Goal: Information Seeking & Learning: Check status

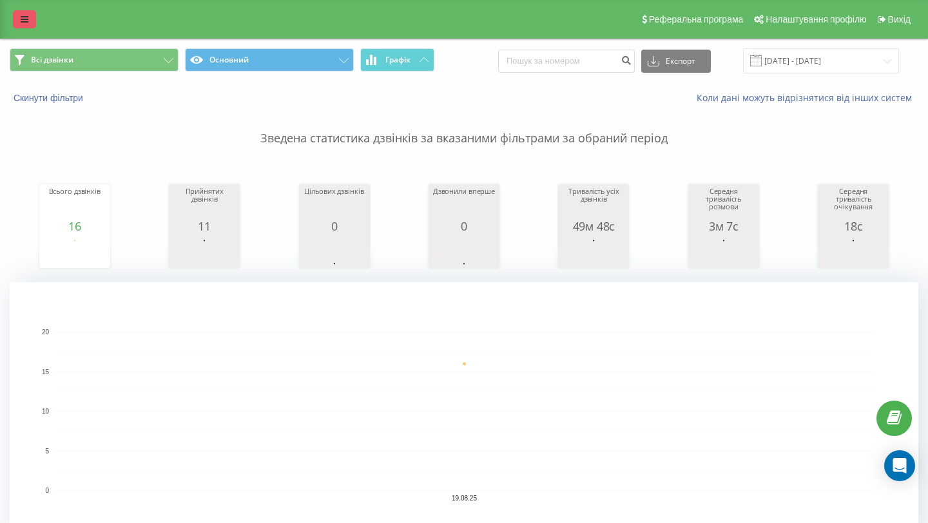
click at [24, 18] on icon at bounding box center [25, 19] width 8 height 9
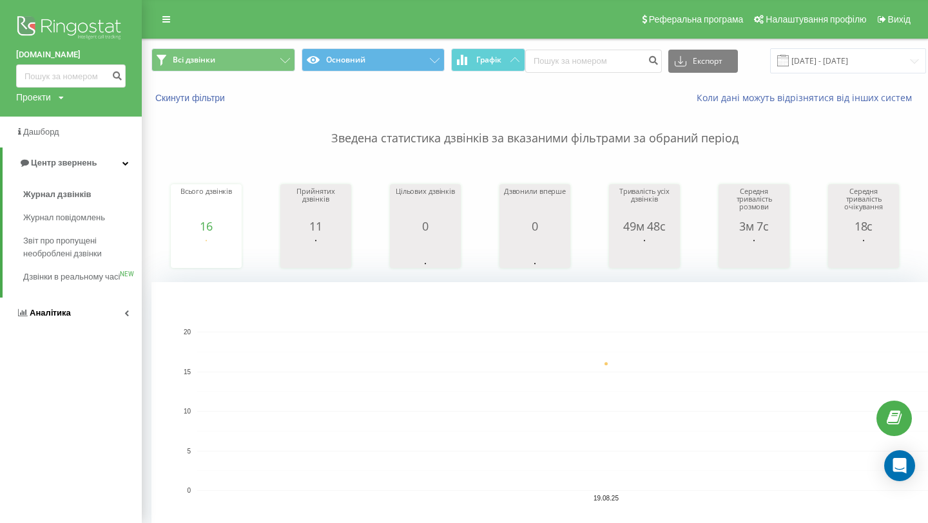
click at [72, 318] on link "Аналiтика" at bounding box center [71, 313] width 142 height 31
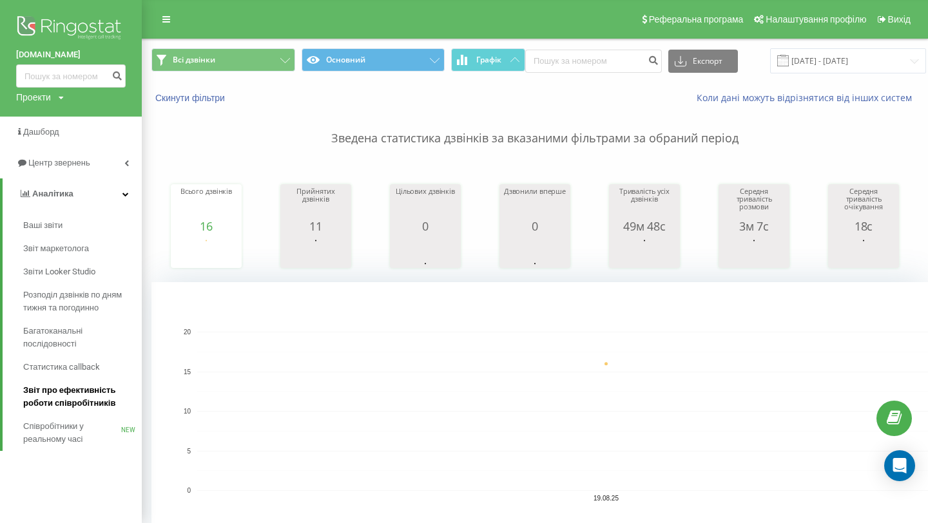
click at [83, 402] on span "Звіт про ефективність роботи співробітників" at bounding box center [79, 397] width 112 height 26
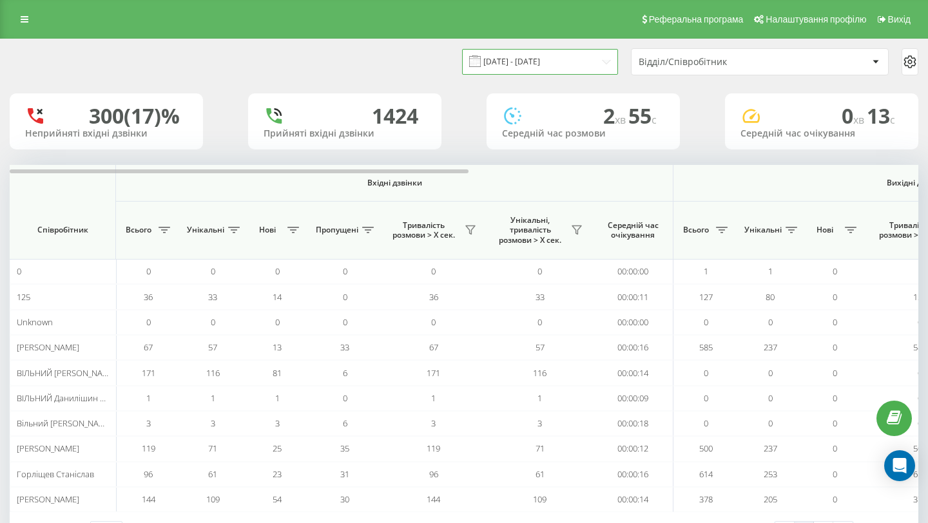
click at [584, 62] on input "[DATE] - [DATE]" at bounding box center [540, 61] width 156 height 25
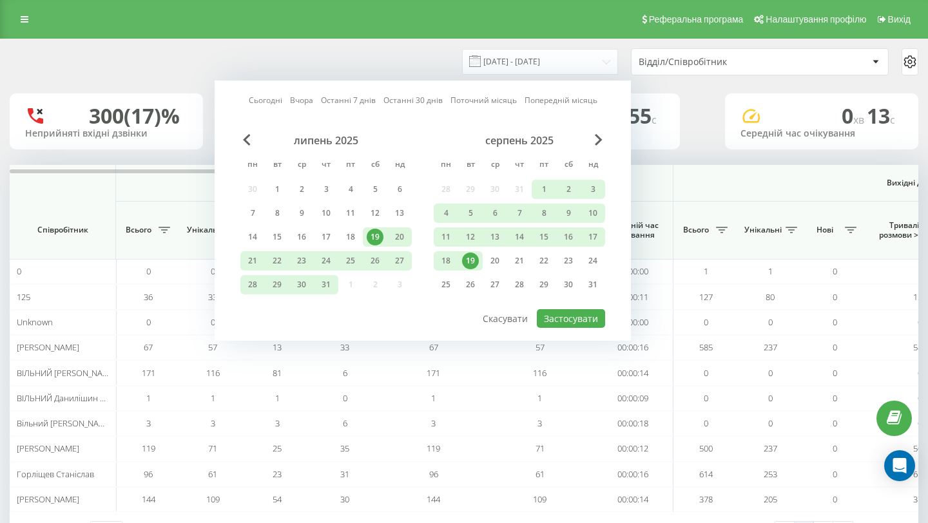
click at [474, 257] on div "19" at bounding box center [470, 261] width 17 height 17
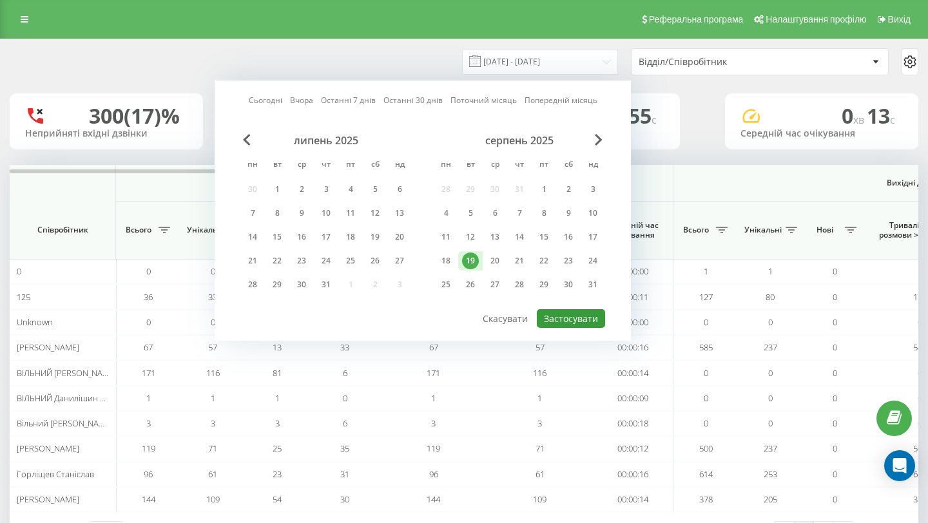
click at [577, 318] on button "Застосувати" at bounding box center [571, 318] width 68 height 19
type input "[DATE] - [DATE]"
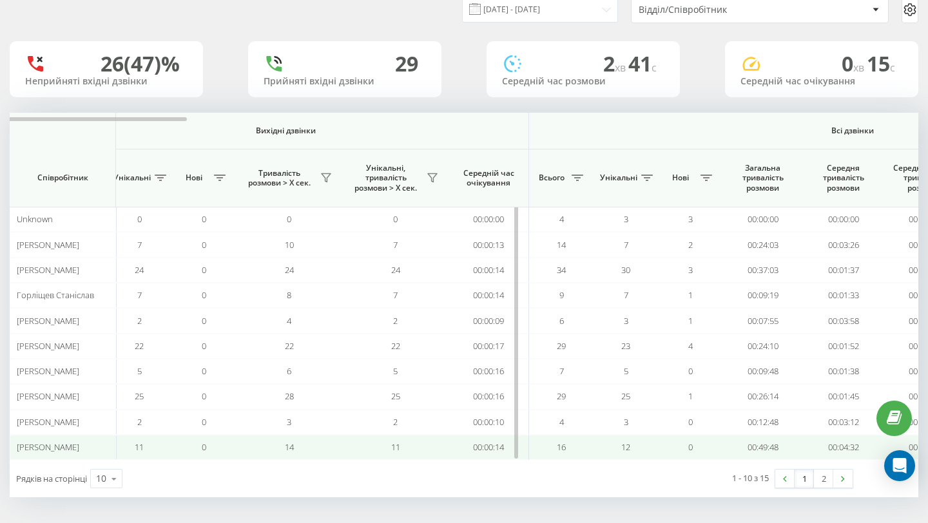
scroll to position [0, 889]
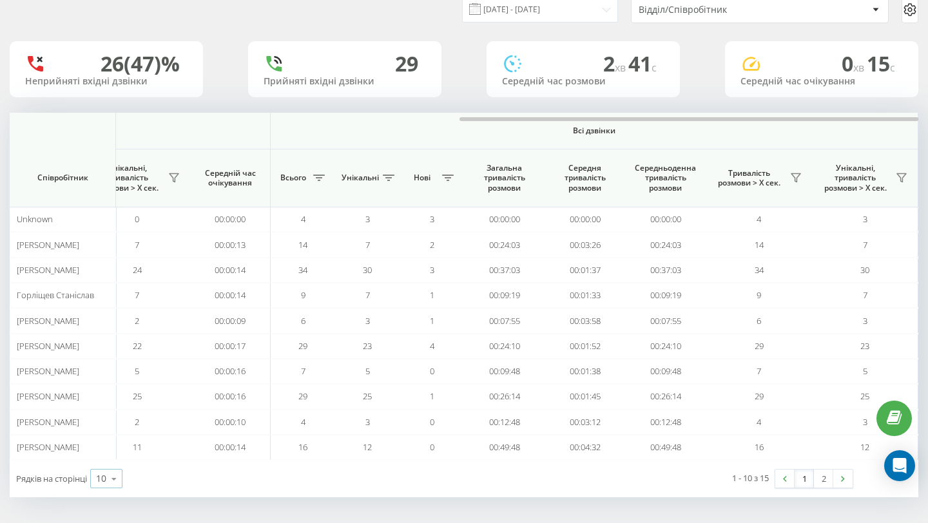
click at [103, 478] on div "10" at bounding box center [101, 478] width 10 height 13
click at [113, 407] on div "10" at bounding box center [106, 404] width 31 height 19
click at [114, 468] on icon at bounding box center [113, 479] width 19 height 25
click at [113, 431] on div "25" at bounding box center [106, 423] width 31 height 19
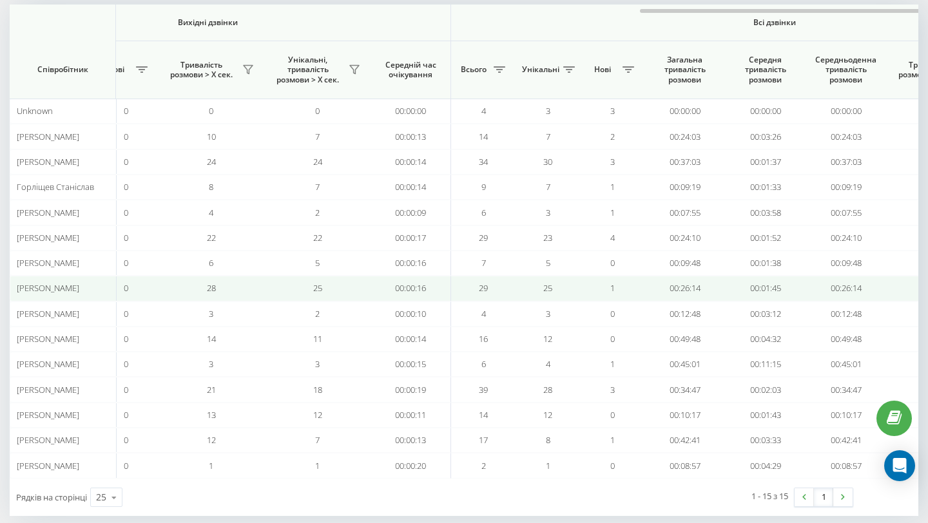
scroll to position [0, 889]
